Goal: Information Seeking & Learning: Find specific page/section

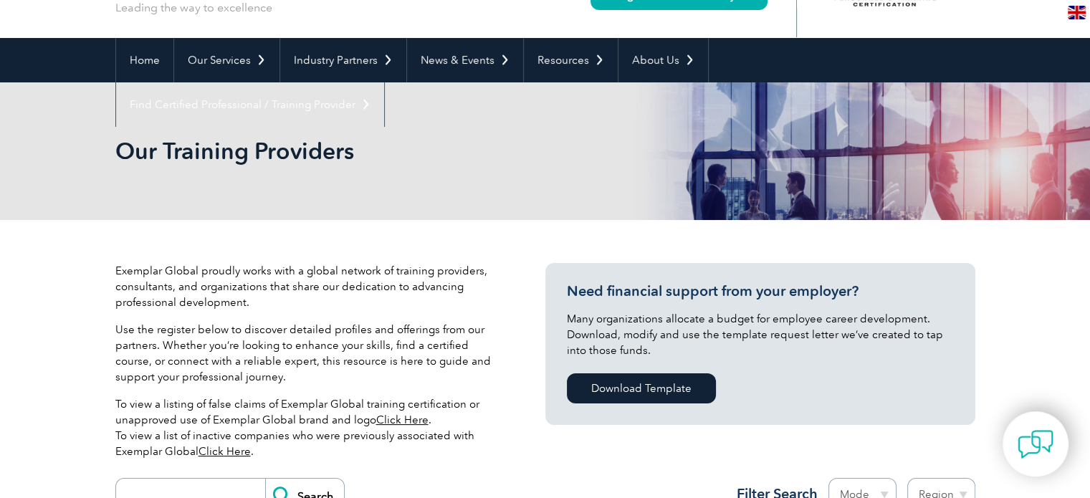
scroll to position [255, 0]
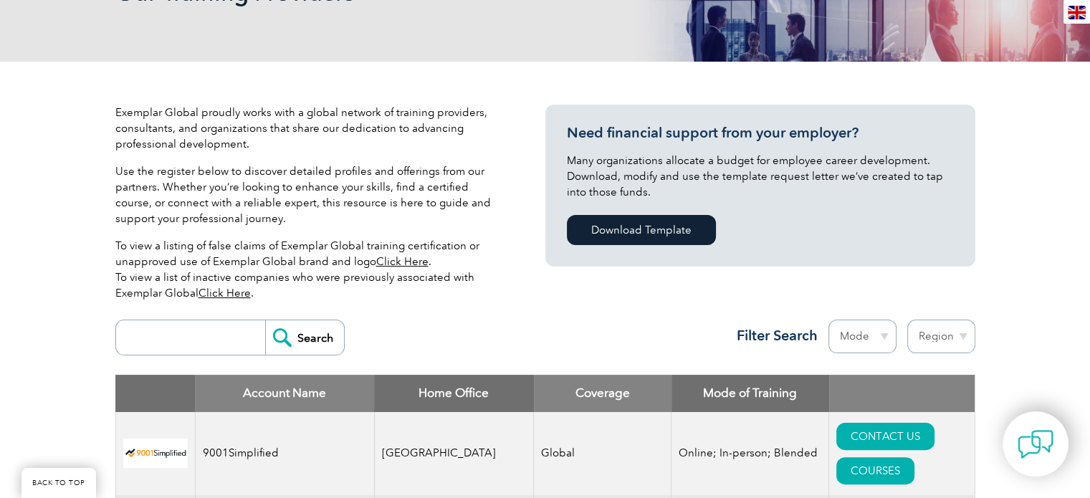
click at [193, 329] on input "search" at bounding box center [194, 337] width 142 height 34
type input "gcc"
click at [265, 320] on input "Search" at bounding box center [304, 337] width 79 height 34
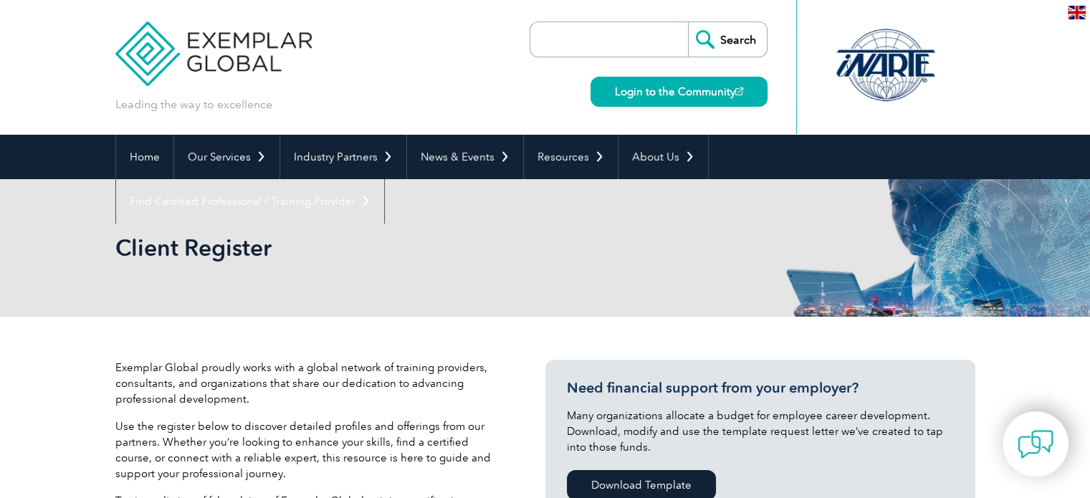
scroll to position [358, 0]
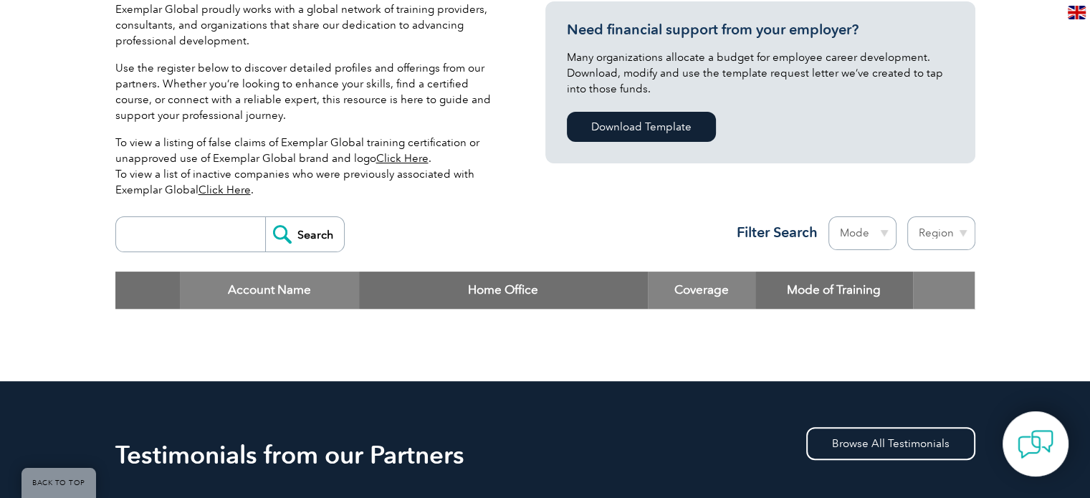
click at [208, 234] on input "search" at bounding box center [194, 234] width 142 height 34
paste input "Loremip Dolorsitam Consect (ADI) Elitsedd Eiusmod ✅ 733% Tempor inc Utla-Etdol …"
type input "Loremip Dolorsitam Consect (ADI) Elitsedd Eiusmod ✅ 733% Tempor inc Utla-Etdol …"
click at [265, 217] on input "Search" at bounding box center [304, 234] width 79 height 34
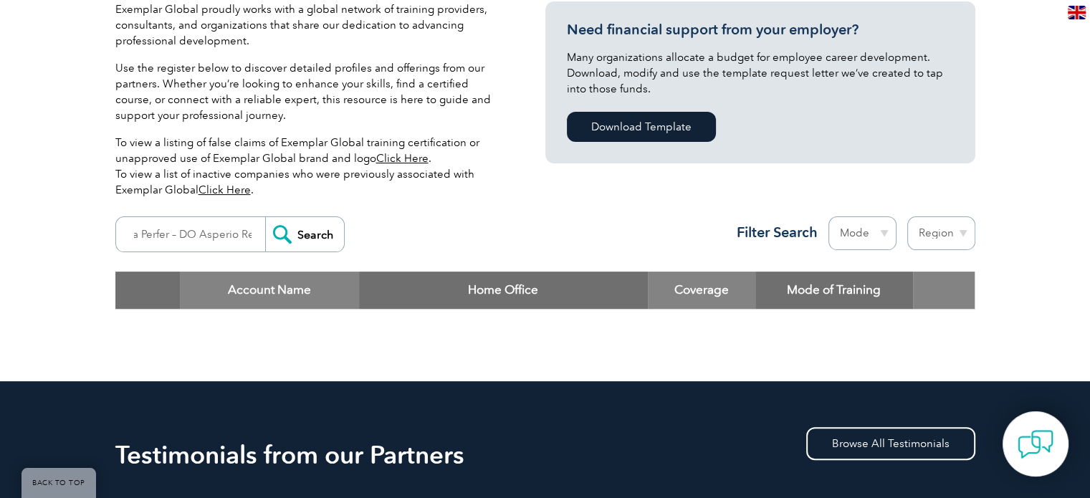
scroll to position [0, 0]
click at [213, 245] on input "search" at bounding box center [194, 234] width 142 height 34
click at [265, 217] on input "Search" at bounding box center [304, 234] width 79 height 34
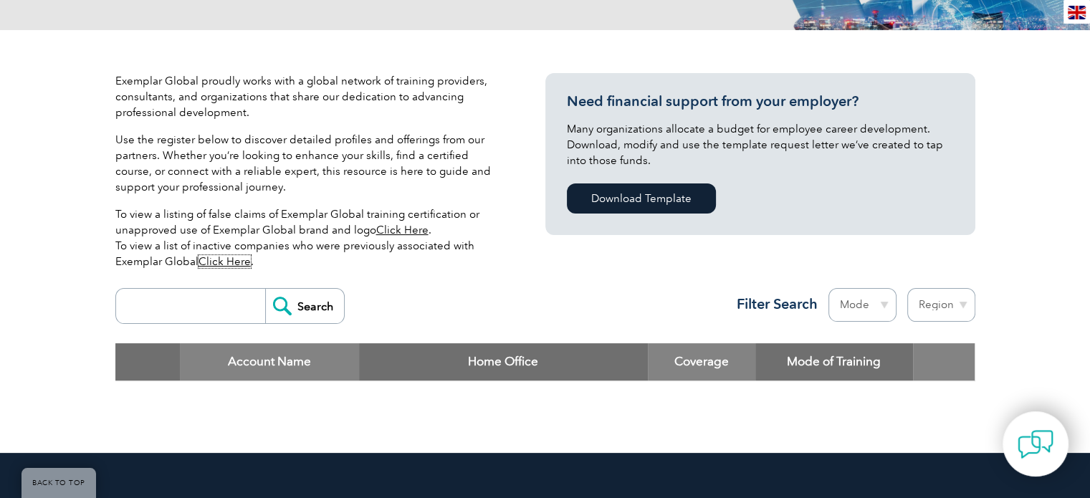
scroll to position [143, 0]
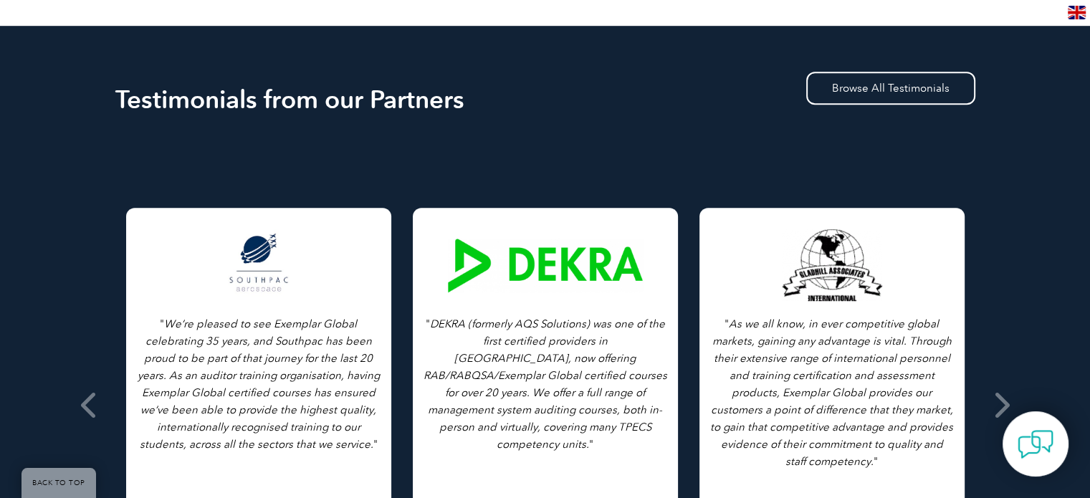
scroll to position [645, 0]
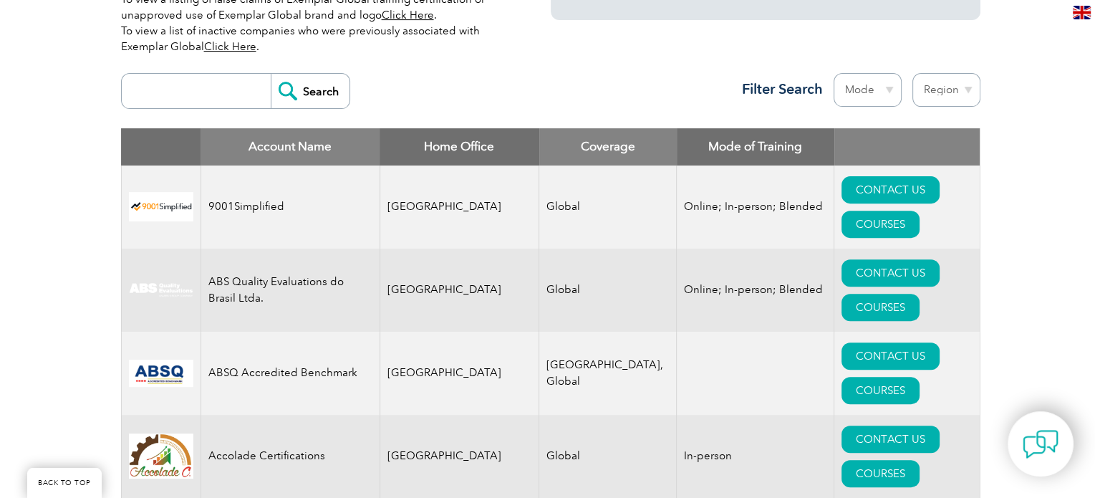
scroll to position [3574, 0]
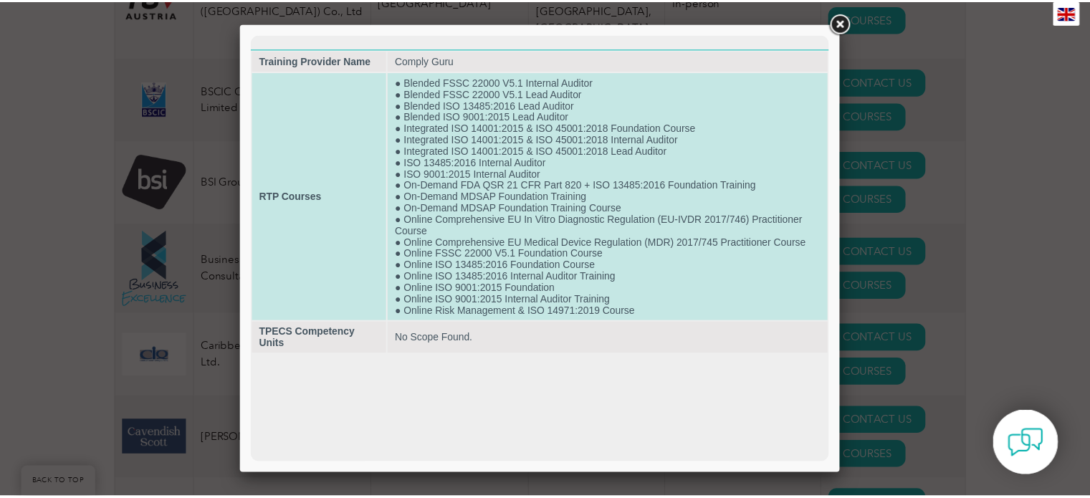
scroll to position [0, 0]
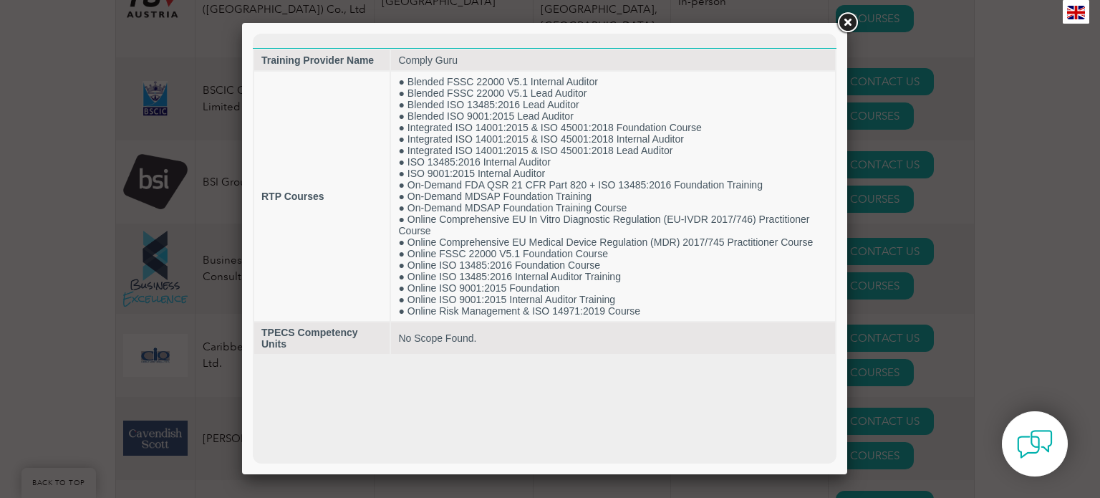
click at [142, 132] on div at bounding box center [550, 249] width 1100 height 498
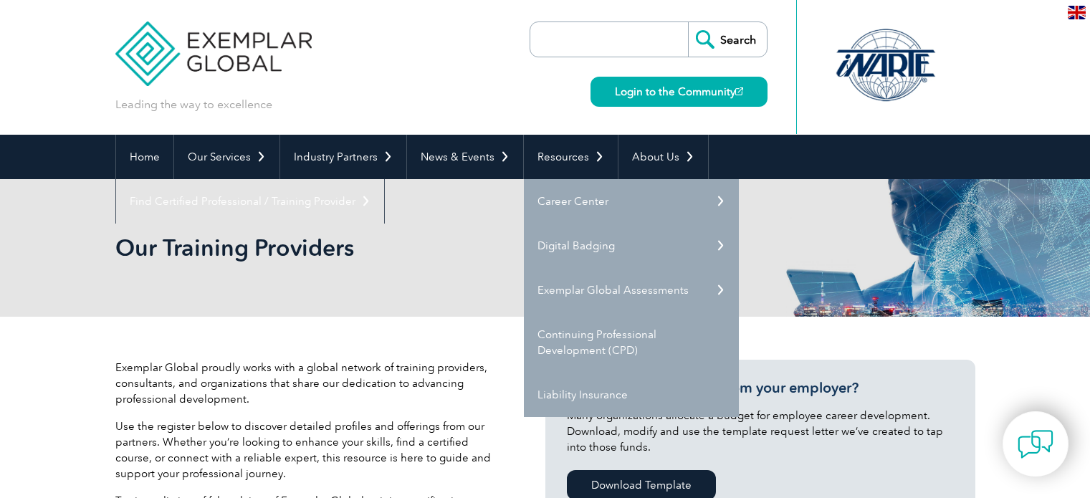
scroll to position [215, 0]
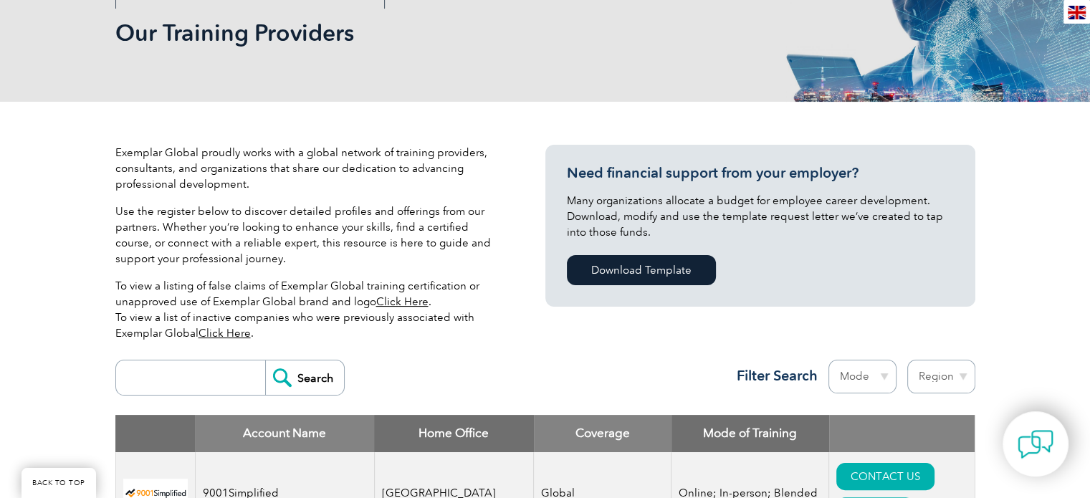
click at [189, 363] on input "search" at bounding box center [194, 377] width 142 height 34
type input "punyam"
click at [265, 360] on input "Search" at bounding box center [304, 377] width 79 height 34
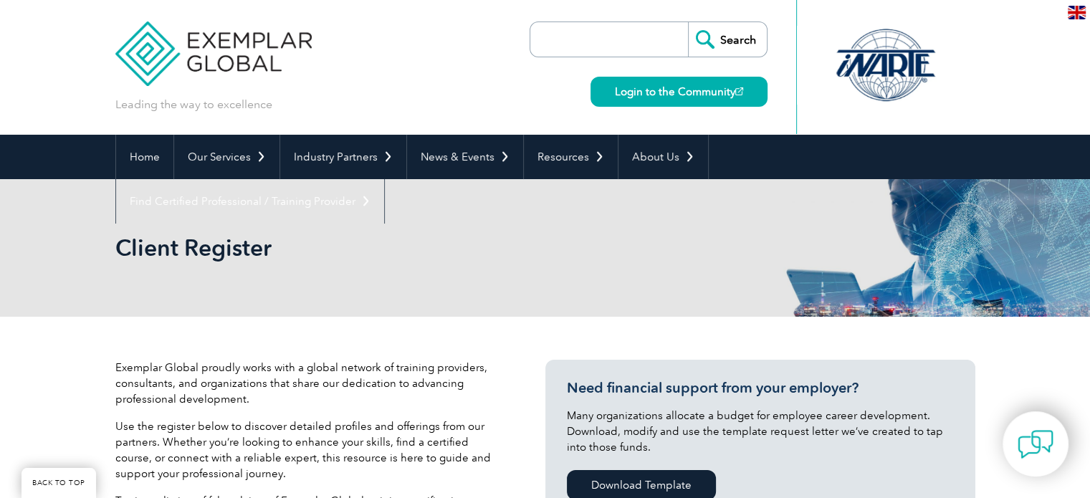
scroll to position [358, 0]
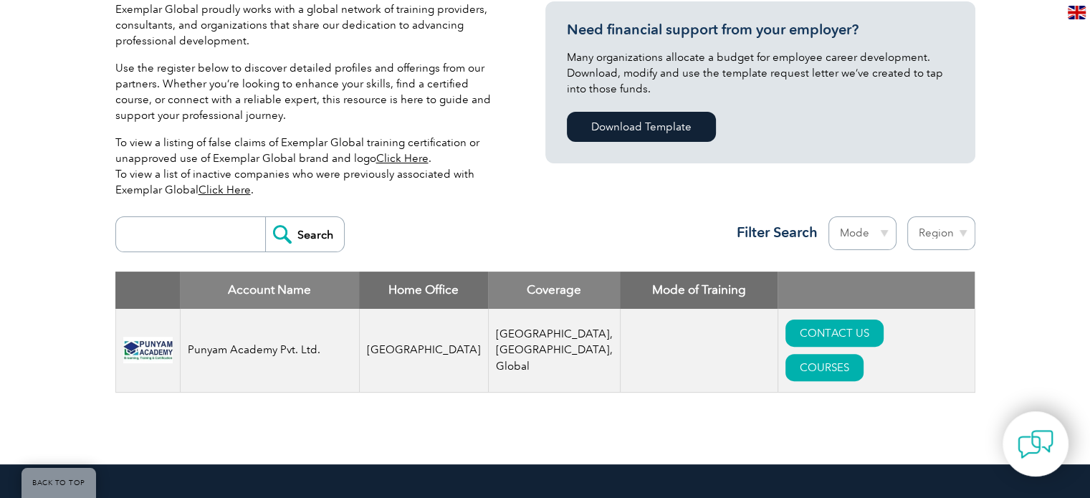
click at [227, 237] on input "search" at bounding box center [194, 234] width 142 height 34
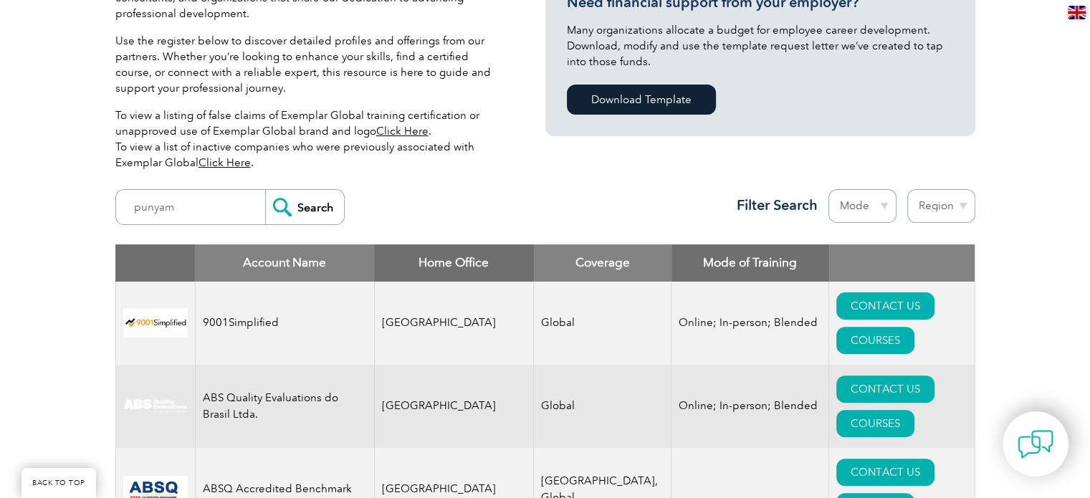
scroll to position [385, 0]
click at [858, 206] on select "Mode Online In-person Blended" at bounding box center [862, 206] width 68 height 34
select select "Online"
click at [828, 189] on select "Mode Online In-person Blended" at bounding box center [862, 206] width 68 height 34
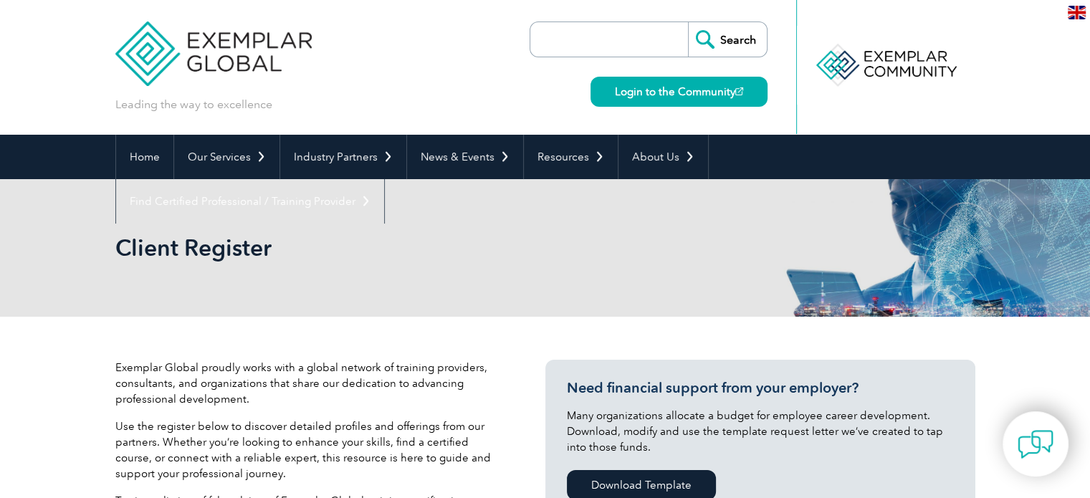
scroll to position [358, 0]
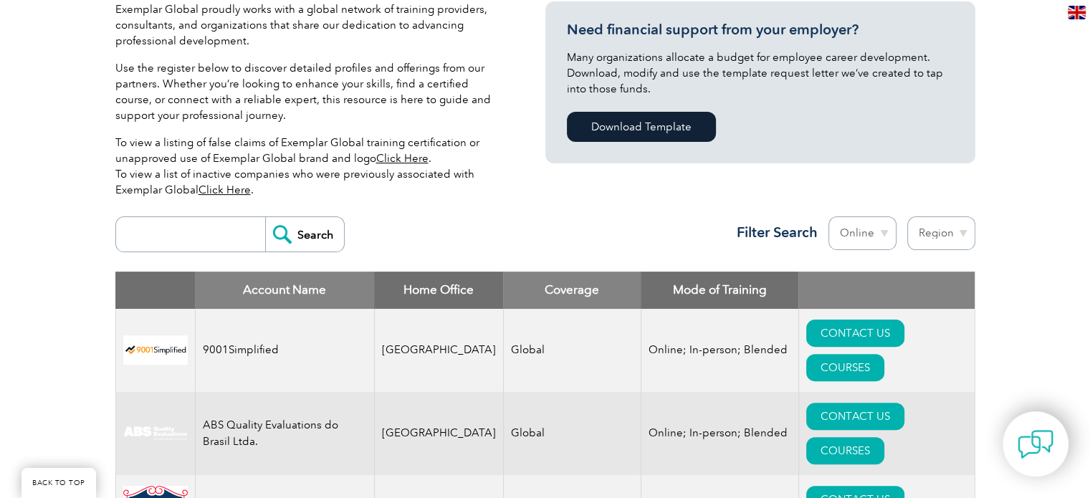
click at [525, 327] on td "Global" at bounding box center [572, 350] width 138 height 83
copy td "Global"
click at [209, 241] on input "search" at bounding box center [194, 234] width 142 height 34
type input "online"
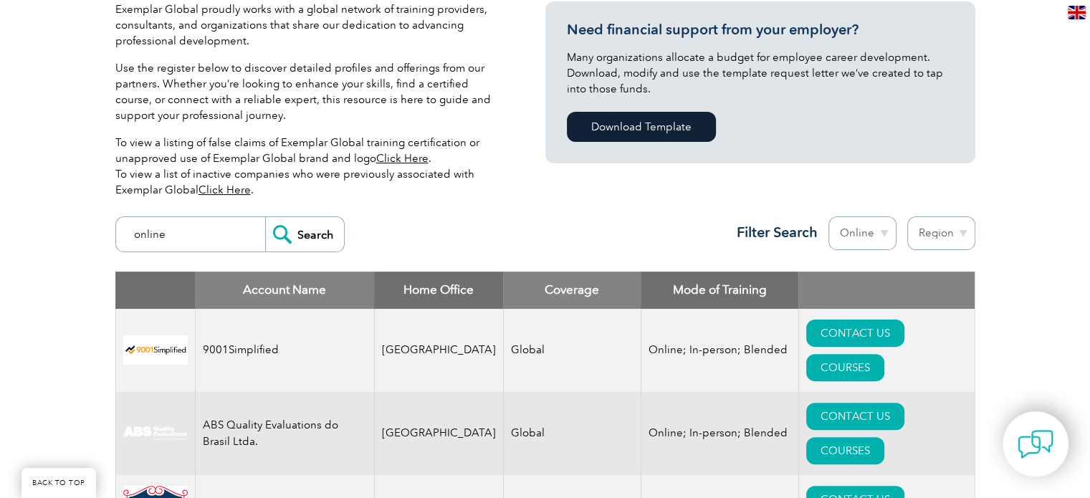
click at [265, 217] on input "Search" at bounding box center [304, 234] width 79 height 34
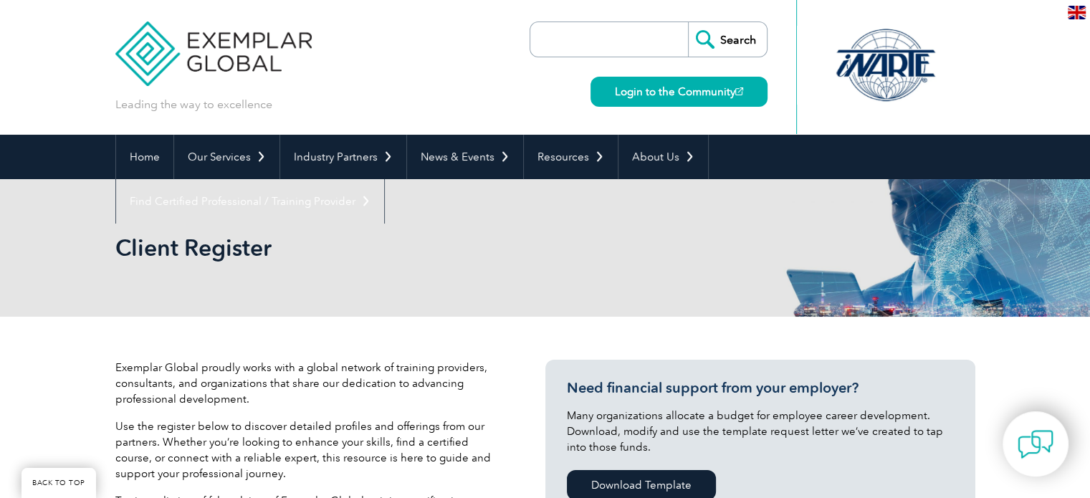
scroll to position [287, 0]
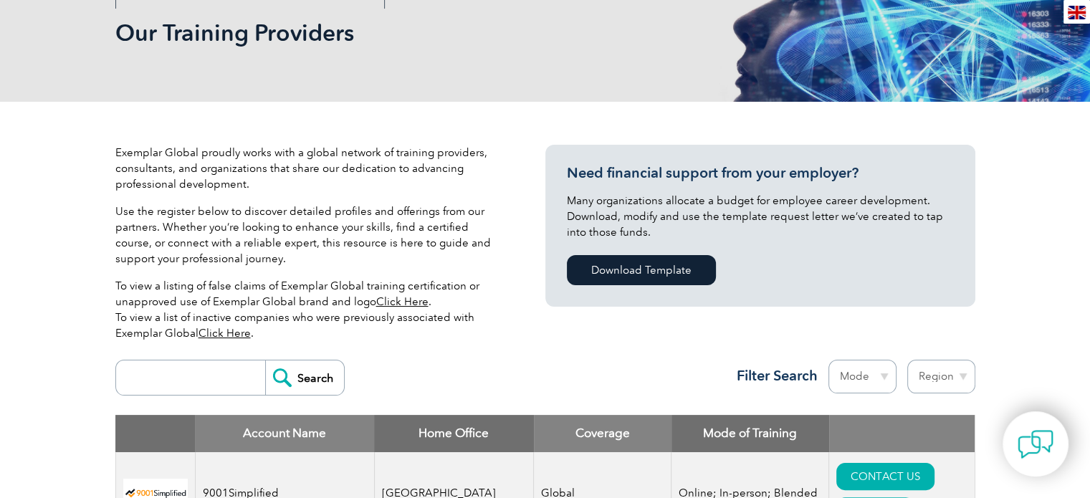
scroll to position [358, 0]
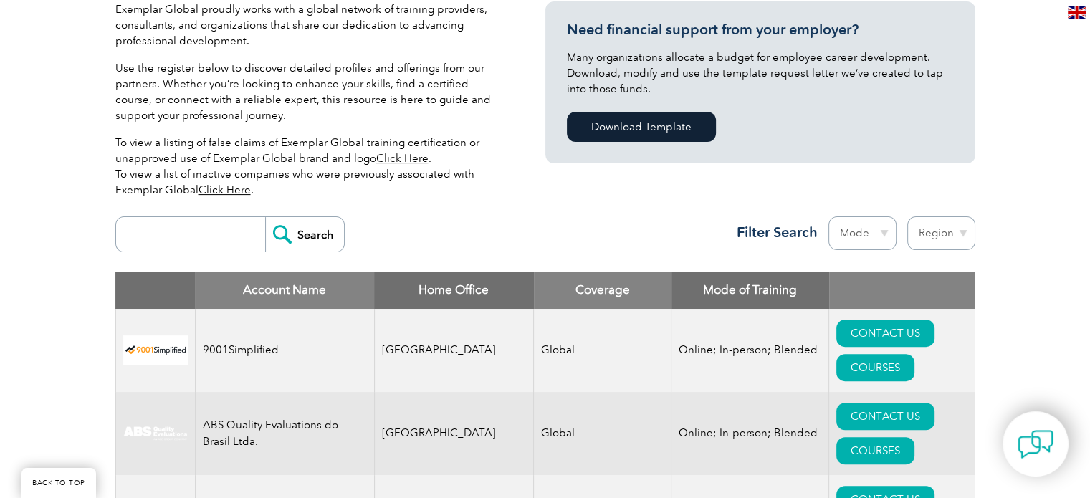
click at [191, 240] on input "search" at bounding box center [194, 234] width 142 height 34
paste input "IAS"
type input "IAS"
click at [317, 229] on input "Search" at bounding box center [304, 234] width 79 height 34
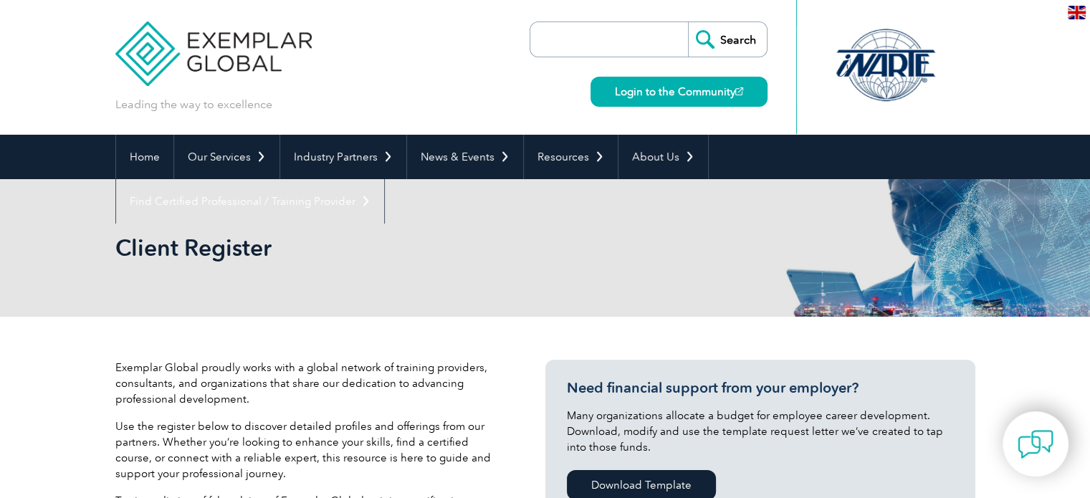
scroll to position [430, 0]
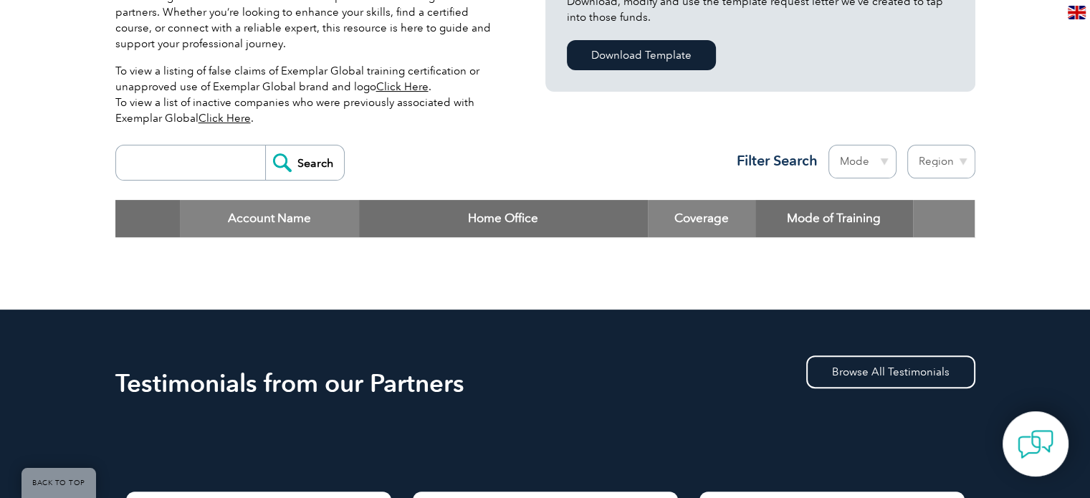
click at [239, 166] on input "search" at bounding box center [194, 162] width 142 height 34
paste input "Integrated Assessment Services"
type input "Integrated Assessment Services"
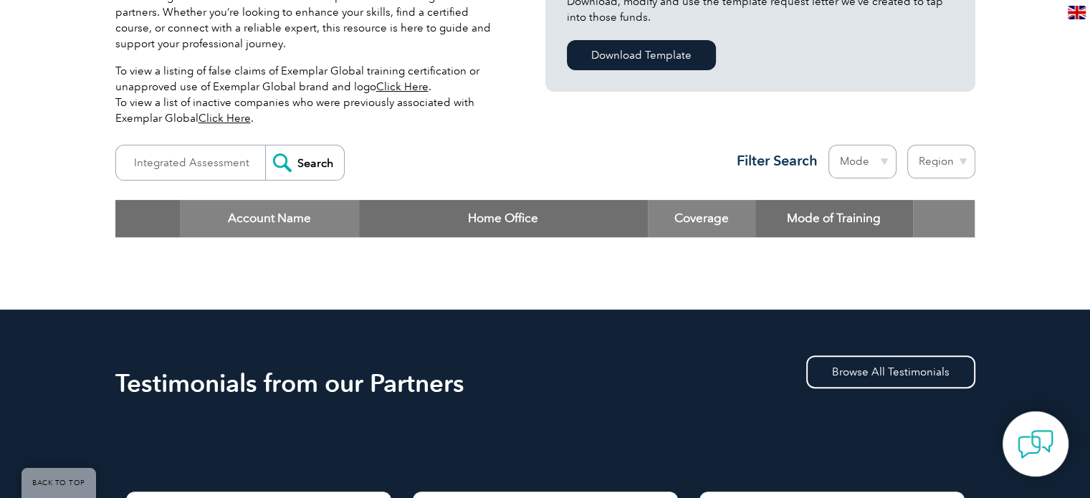
click at [292, 166] on input "Search" at bounding box center [304, 162] width 79 height 34
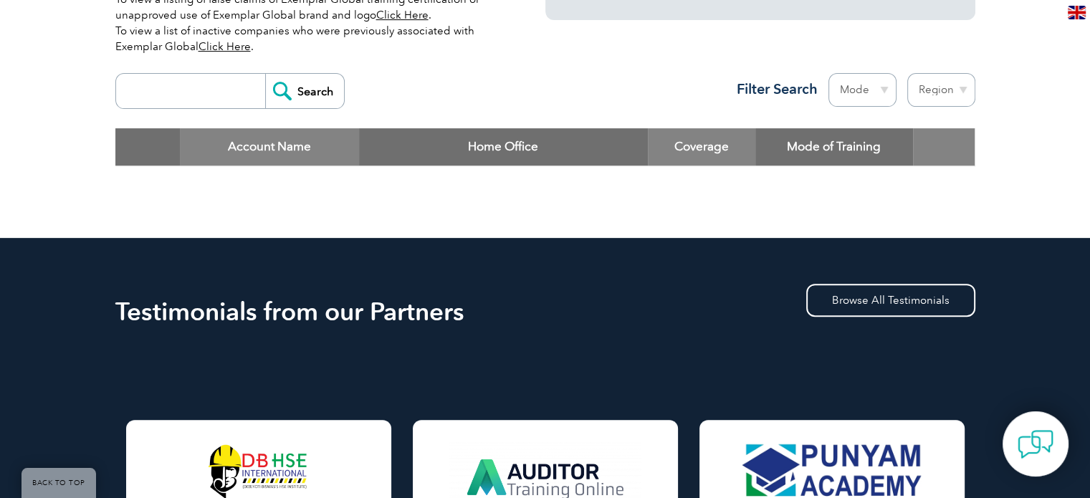
scroll to position [358, 0]
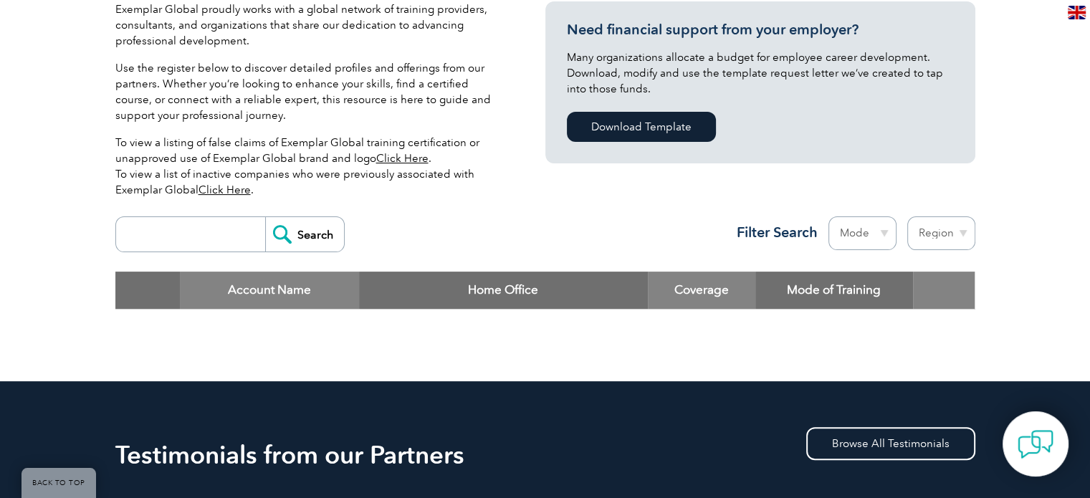
click at [204, 237] on input "search" at bounding box center [194, 234] width 142 height 34
paste input "cdgtraining"
type input "cdgtraining"
click at [265, 217] on input "Search" at bounding box center [304, 234] width 79 height 34
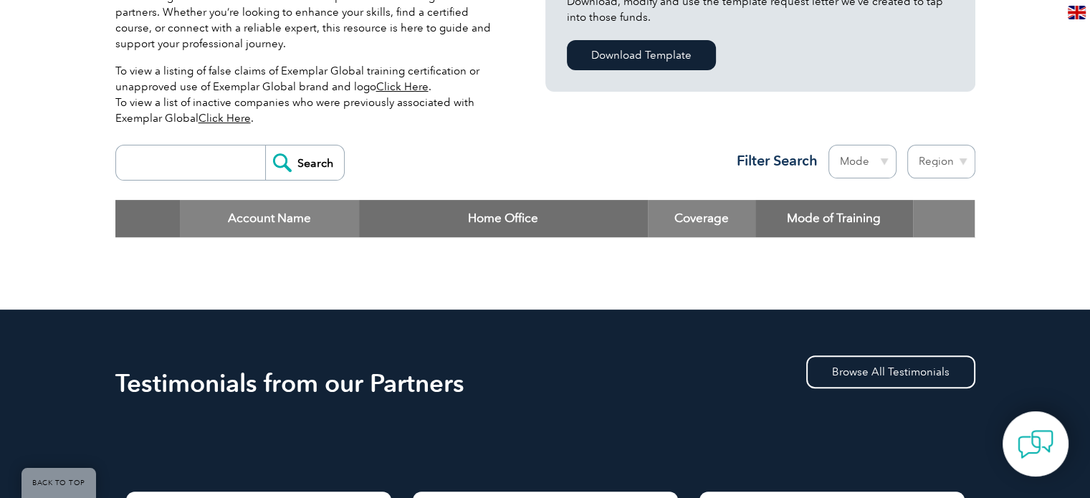
scroll to position [501, 0]
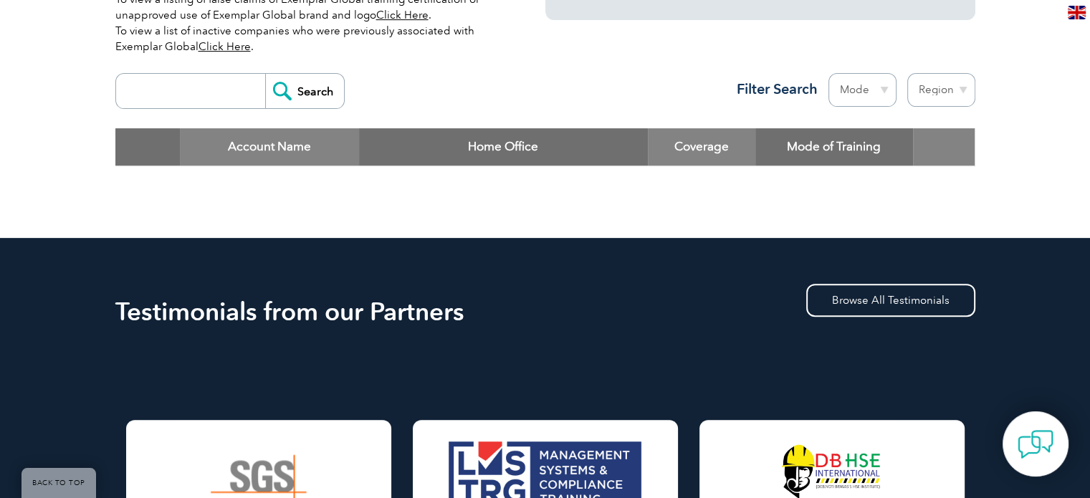
click at [208, 84] on input "search" at bounding box center [194, 91] width 142 height 34
paste input "isoqsltd"
type input "isoqsltd"
click at [265, 74] on input "Search" at bounding box center [304, 91] width 79 height 34
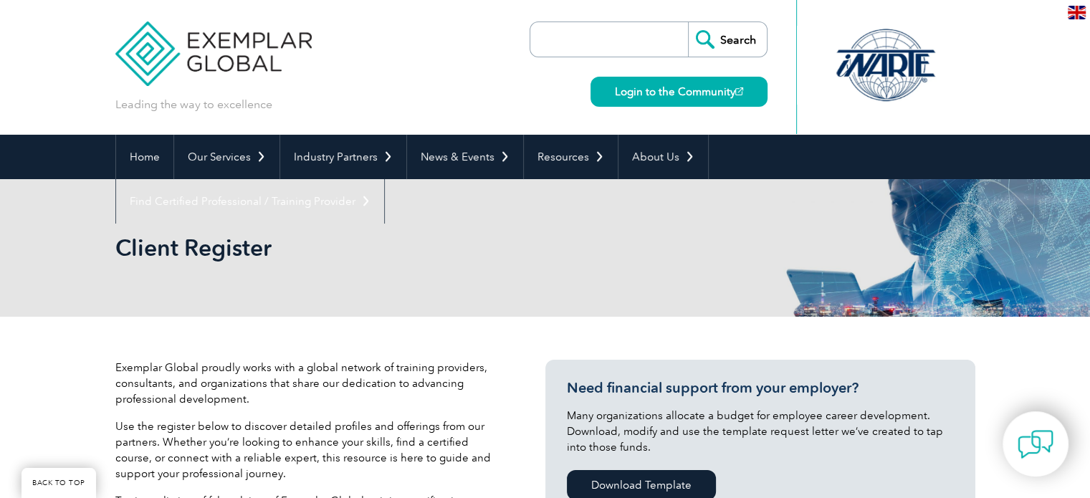
scroll to position [430, 0]
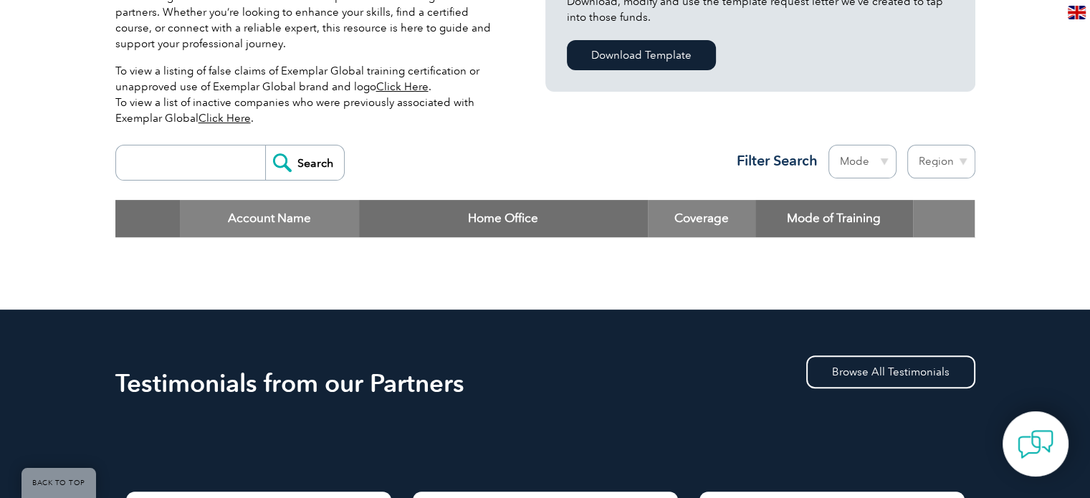
click at [209, 160] on input "search" at bounding box center [194, 162] width 142 height 34
paste input "isoqsltd"
click at [140, 163] on input "isoqsltd" at bounding box center [194, 162] width 142 height 34
click at [183, 145] on input "isoqsltd" at bounding box center [194, 162] width 142 height 34
click at [183, 168] on input "isoqsltd" at bounding box center [194, 162] width 142 height 34
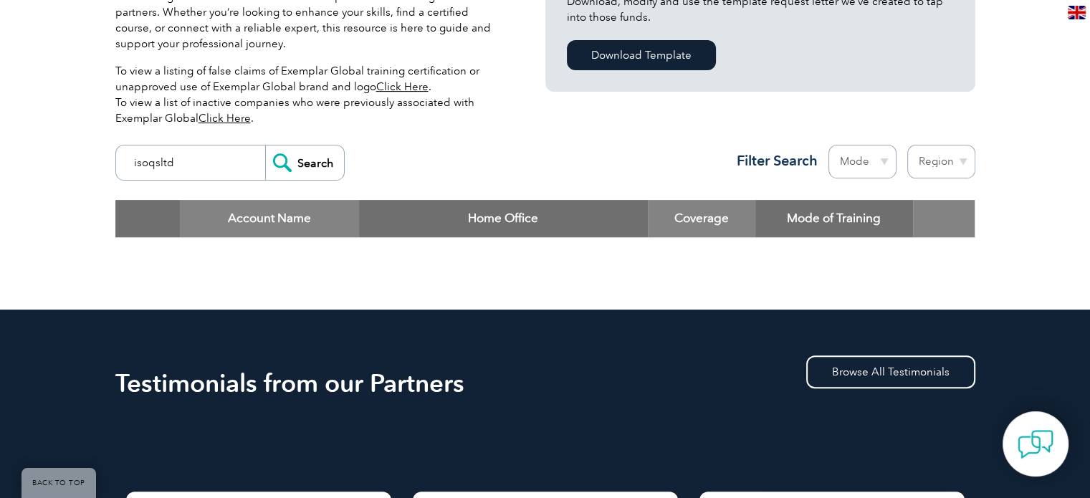
click at [183, 168] on input "isoqsltd" at bounding box center [194, 162] width 142 height 34
paste input "accreditationconsultancy"
type input "accreditationconsultancy"
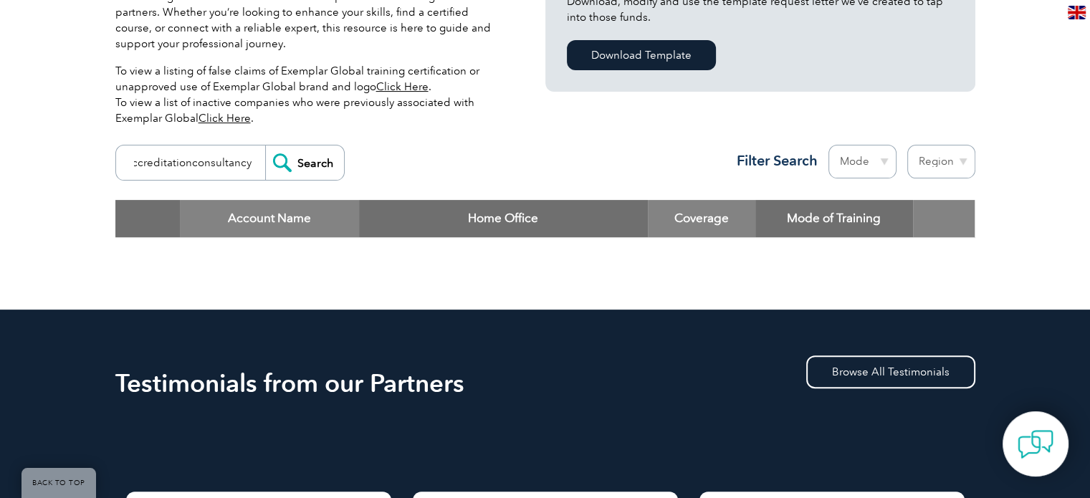
click at [265, 145] on input "Search" at bounding box center [304, 162] width 79 height 34
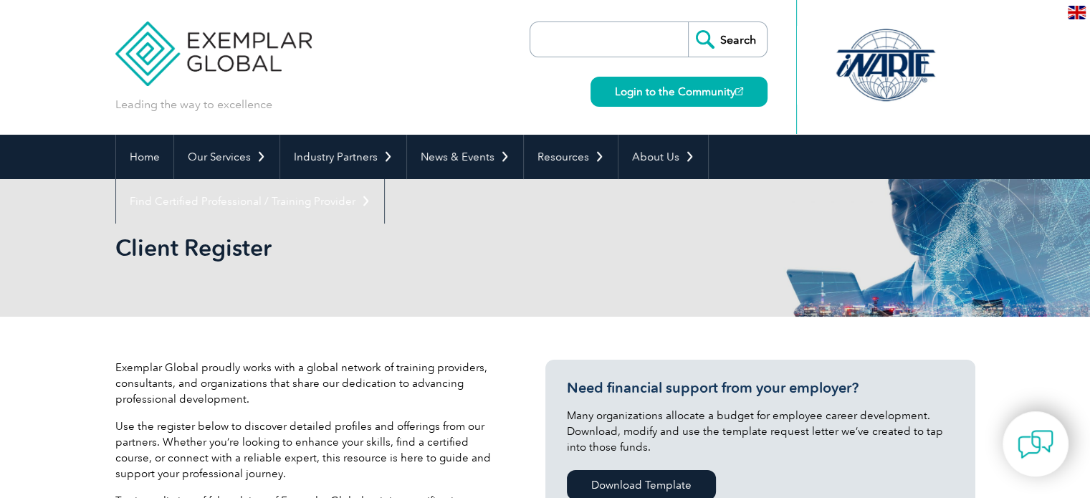
scroll to position [501, 0]
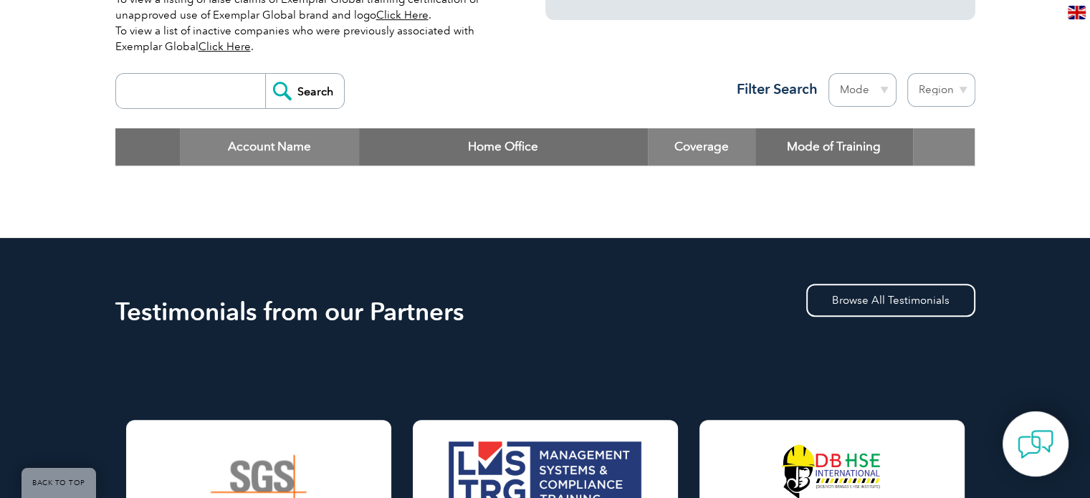
click at [192, 75] on input "search" at bounding box center [194, 91] width 142 height 34
paste input "accreditationconsultancy"
drag, startPoint x: 160, startPoint y: 88, endPoint x: 107, endPoint y: 97, distance: 53.7
click at [107, 97] on div "Exemplar Global proudly works with a global network of training providers, cons…" at bounding box center [545, 26] width 1090 height 423
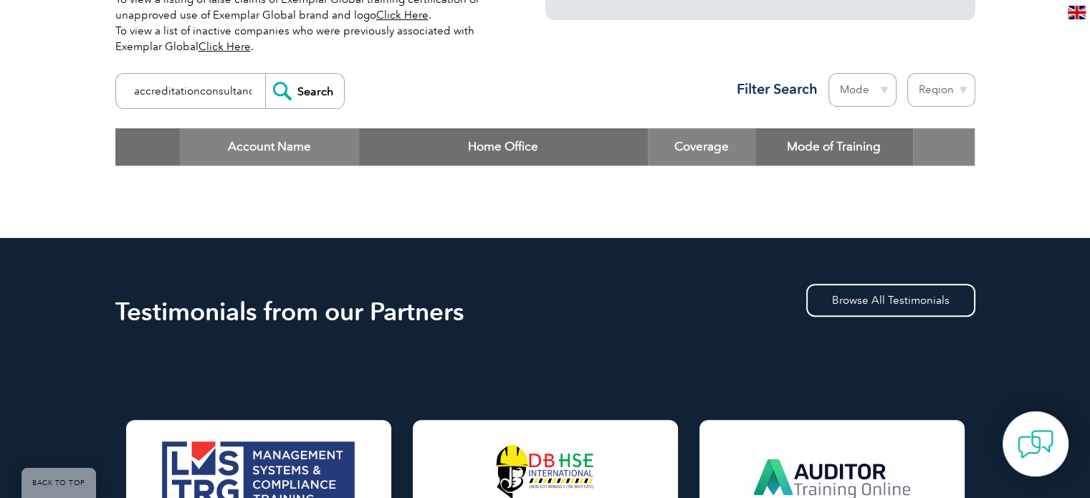
drag, startPoint x: 199, startPoint y: 94, endPoint x: 208, endPoint y: 107, distance: 15.5
click at [201, 95] on input "accreditationconsultancy" at bounding box center [194, 91] width 142 height 34
type input "accreditation consultancy"
click at [265, 74] on input "Search" at bounding box center [304, 91] width 79 height 34
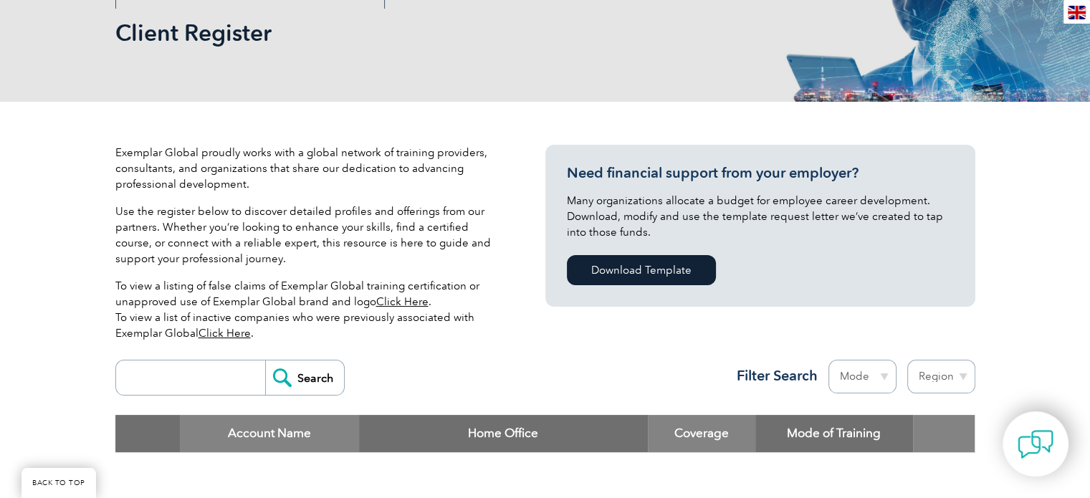
scroll to position [358, 0]
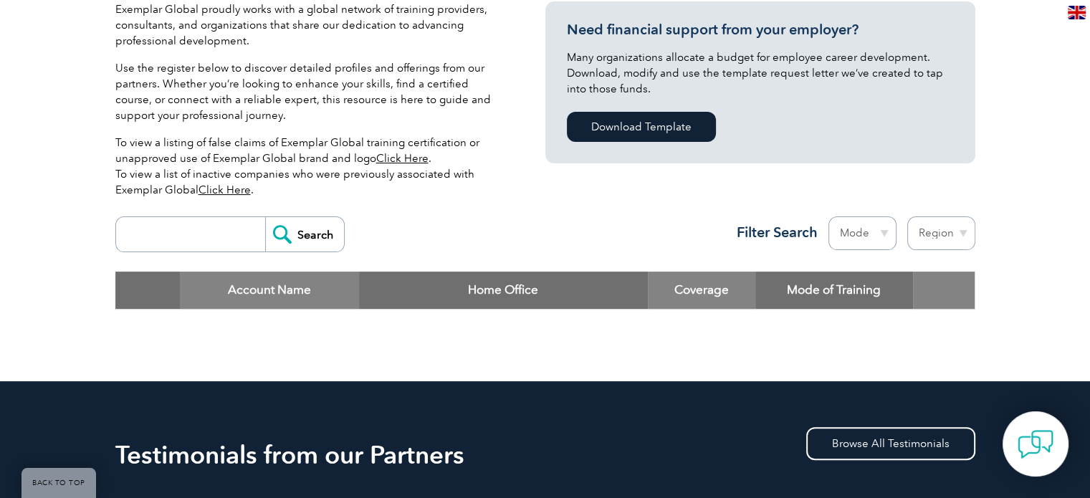
click at [206, 239] on input "search" at bounding box center [194, 234] width 142 height 34
paste input "degrandson"
type input "degrandson"
click at [295, 237] on input "Search" at bounding box center [304, 234] width 79 height 34
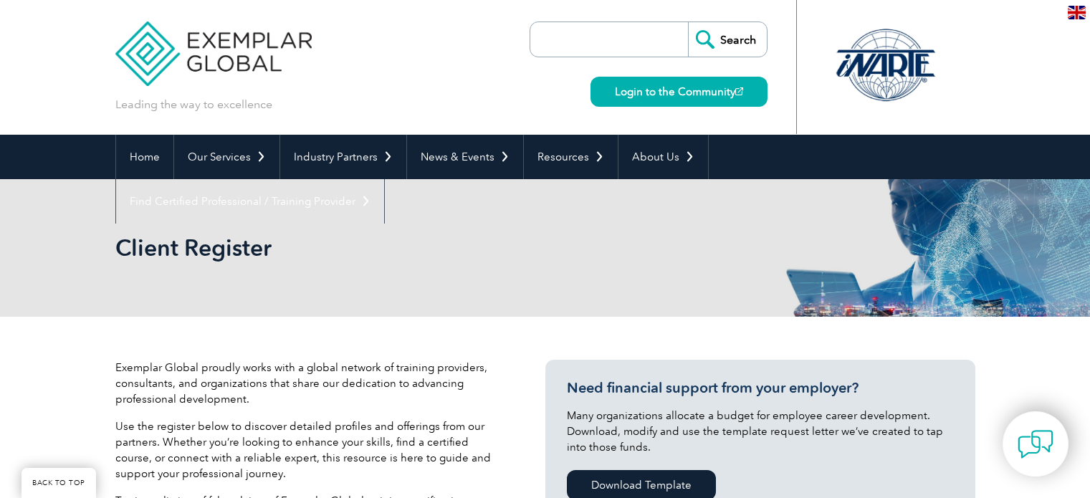
scroll to position [430, 0]
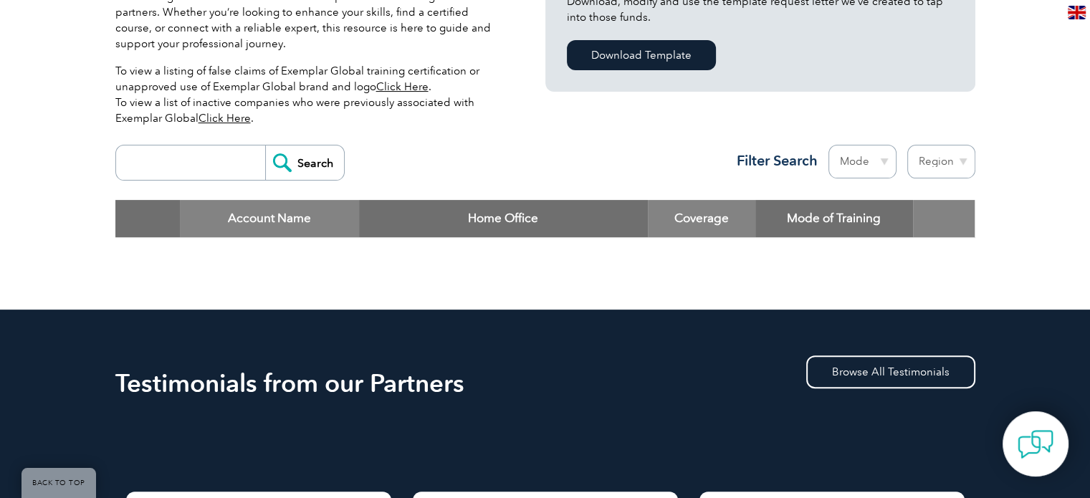
click at [172, 160] on input "search" at bounding box center [194, 162] width 142 height 34
type input "punyam"
click at [307, 171] on input "Search" at bounding box center [304, 162] width 79 height 34
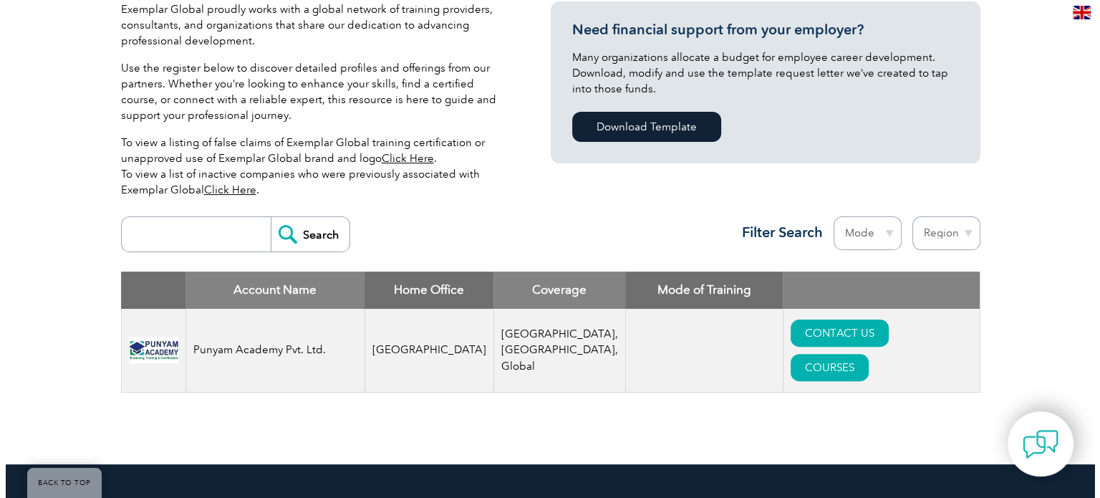
scroll to position [430, 0]
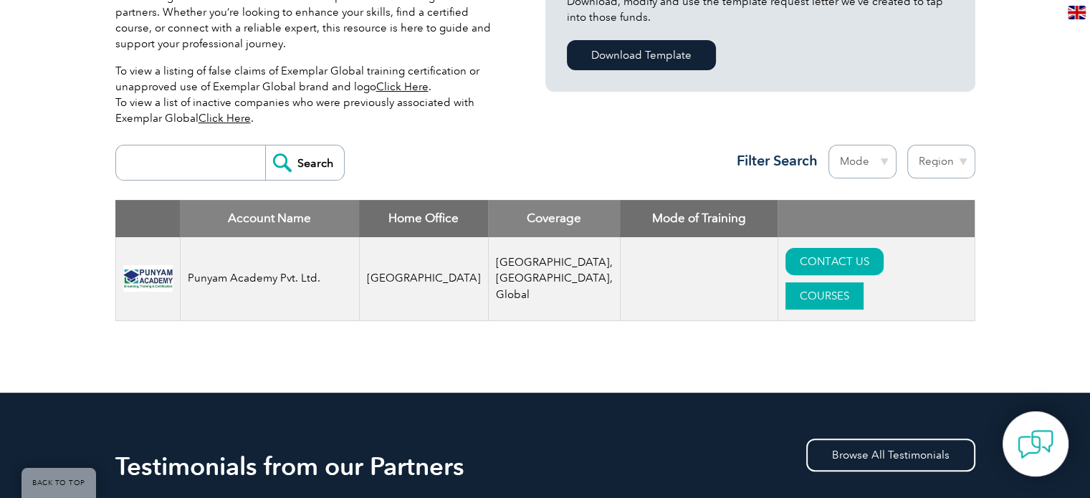
click at [863, 282] on link "COURSES" at bounding box center [824, 295] width 78 height 27
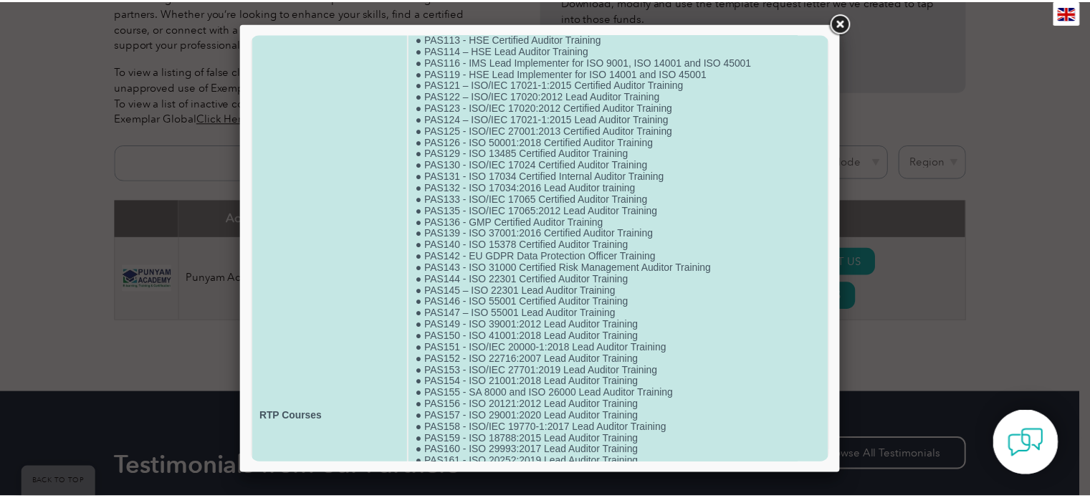
scroll to position [1075, 0]
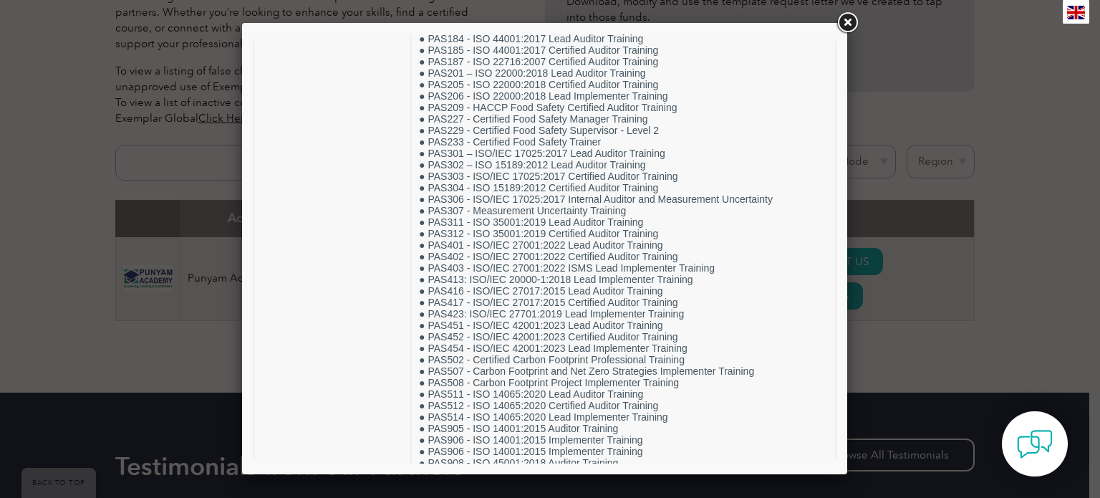
click at [989, 198] on div at bounding box center [550, 249] width 1100 height 498
